Goal: Task Accomplishment & Management: Use online tool/utility

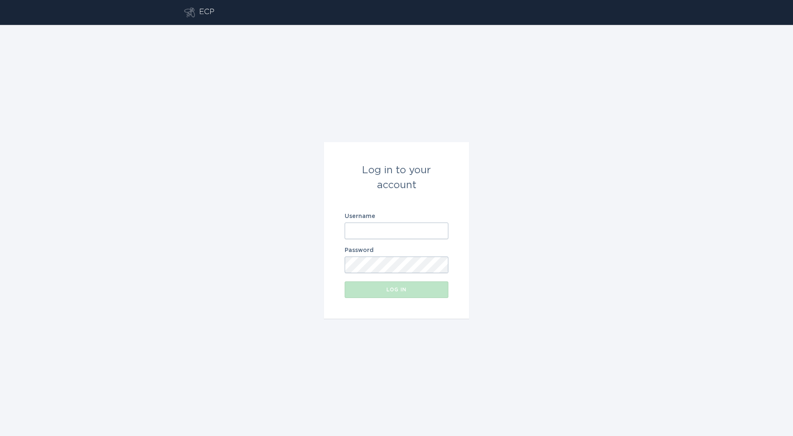
type input "[EMAIL_ADDRESS][DOMAIN_NAME]"
click at [394, 287] on div "Log in" at bounding box center [396, 289] width 95 height 5
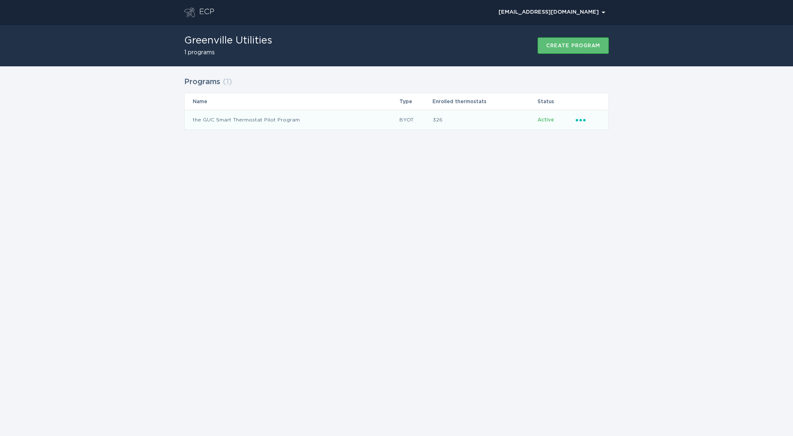
click at [262, 120] on td "the GUC Smart Thermostat Pilot Program" at bounding box center [292, 120] width 214 height 20
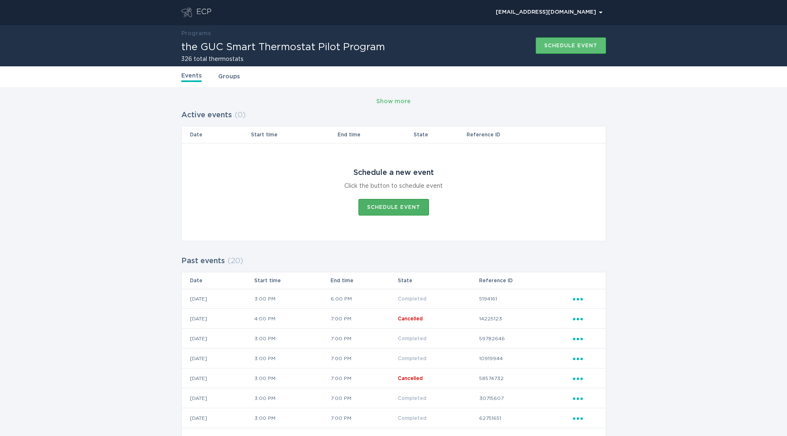
click at [381, 206] on div "Schedule event" at bounding box center [393, 207] width 53 height 5
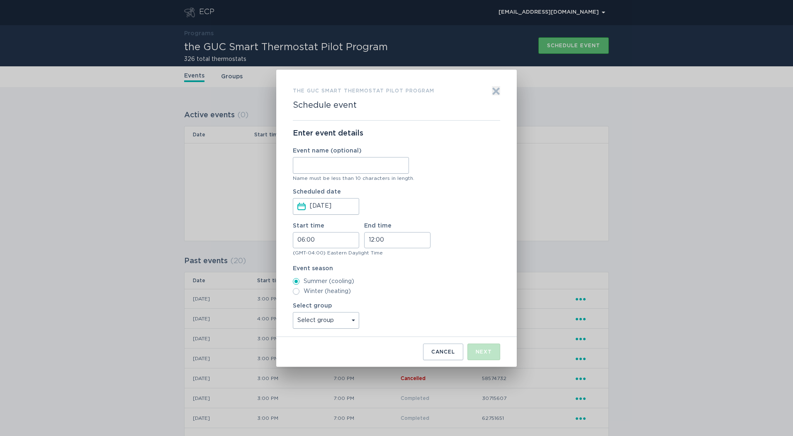
click at [341, 167] on input "Event name (optional)" at bounding box center [351, 165] width 116 height 17
type input "[DATE]"
click at [332, 240] on input "06:00" at bounding box center [326, 240] width 66 height 16
click at [305, 287] on li "15" at bounding box center [304, 290] width 23 height 10
type input "15:00"
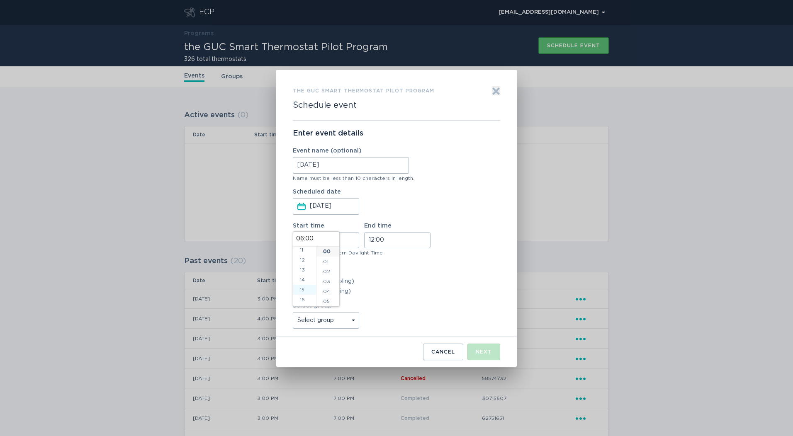
type input "15:00"
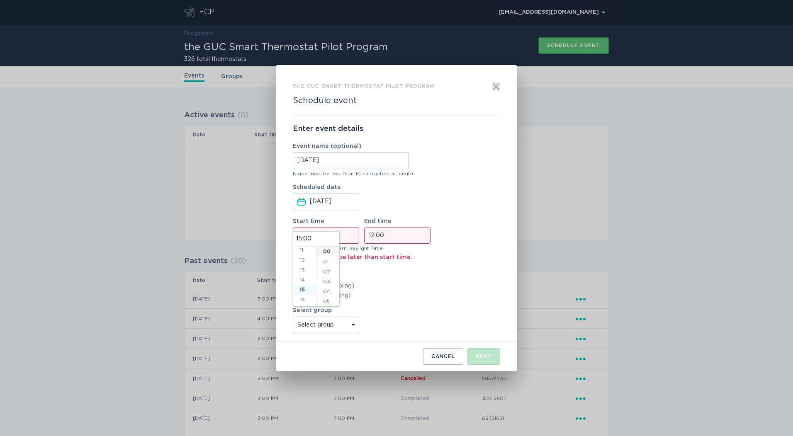
scroll to position [149, 0]
click at [303, 261] on li "16" at bounding box center [304, 262] width 23 height 10
type input "16:00"
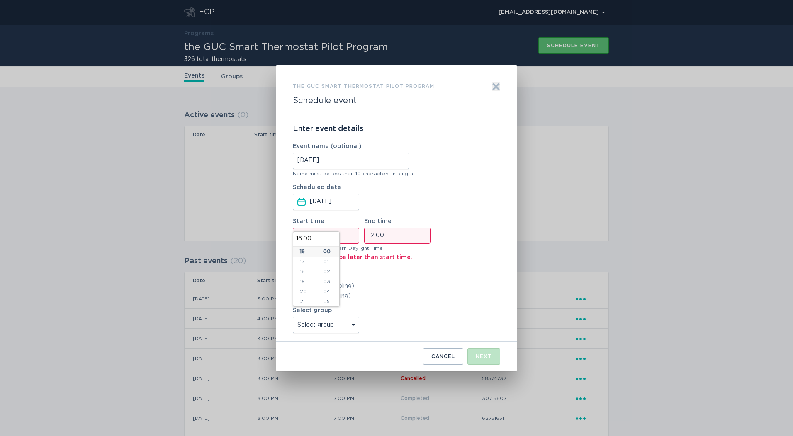
click at [404, 233] on input "12:00" at bounding box center [397, 236] width 66 height 16
click at [375, 290] on li "19" at bounding box center [376, 292] width 23 height 10
type input "19:00"
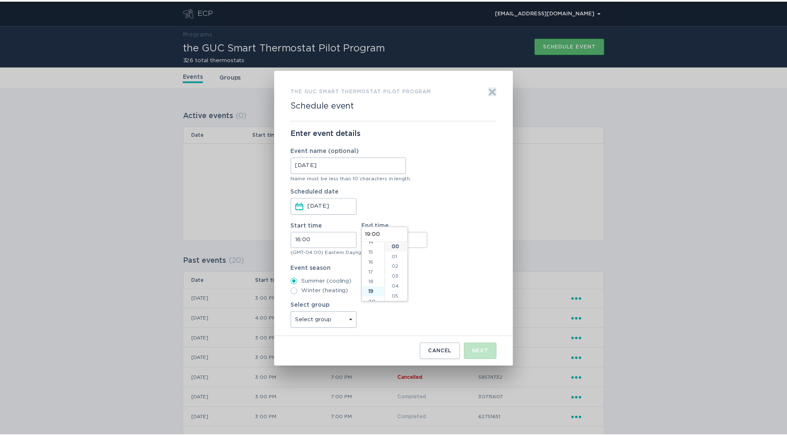
scroll to position [179, 0]
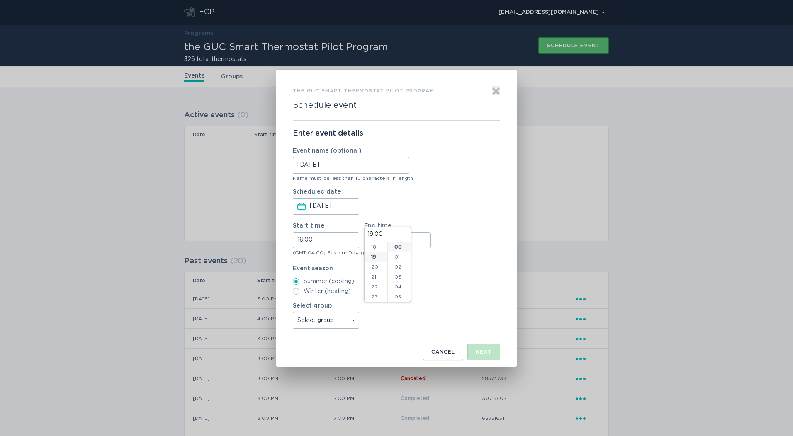
click at [460, 265] on div "Enter event details Event name (optional) [DATE] Name must be less than 10 char…" at bounding box center [396, 229] width 207 height 217
click at [345, 321] on select "Select group All thermostats" at bounding box center [326, 320] width 66 height 17
select select "f9c2c436cd27409abcac5ad806abf5de"
click at [293, 312] on select "Select group All thermostats" at bounding box center [326, 320] width 66 height 17
click at [484, 350] on div "Next" at bounding box center [484, 352] width 16 height 5
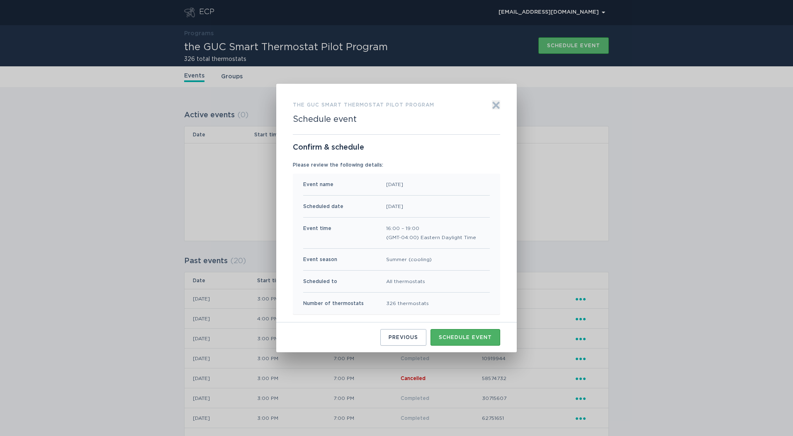
click at [470, 340] on div "Schedule event" at bounding box center [465, 337] width 53 height 5
